Goal: Task Accomplishment & Management: Manage account settings

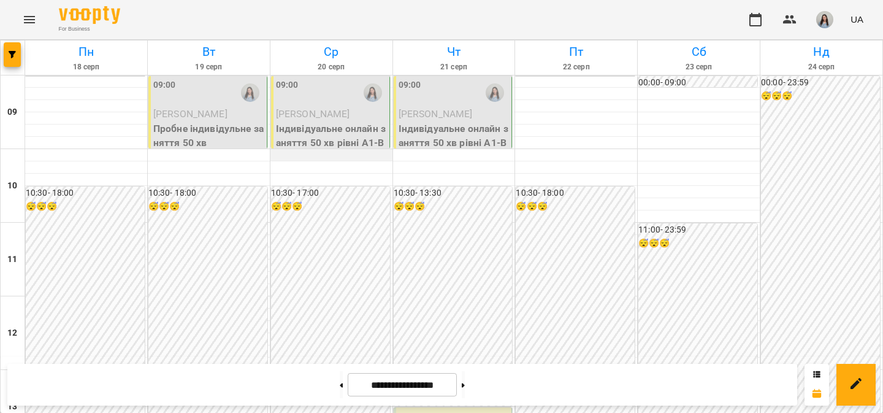
scroll to position [619, 0]
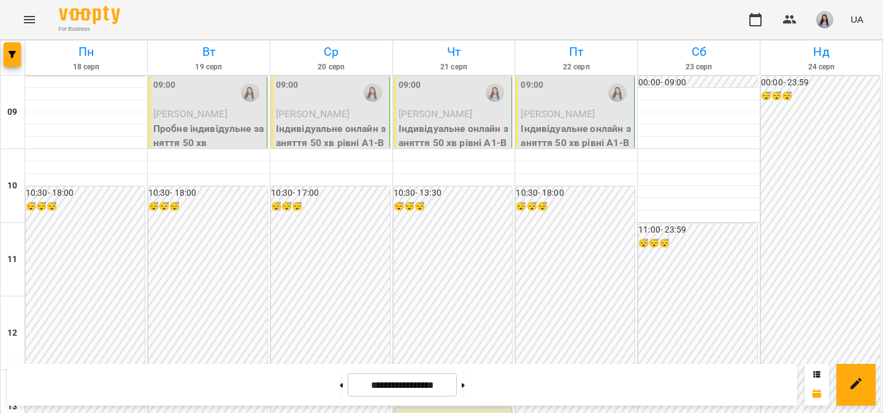
scroll to position [678, 0]
